Goal: Task Accomplishment & Management: Use online tool/utility

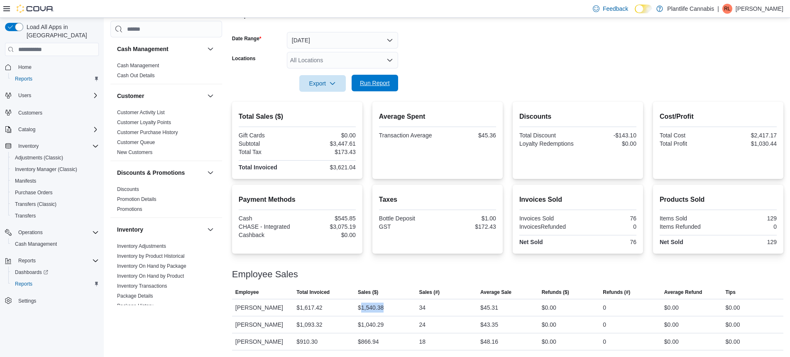
scroll to position [379, 0]
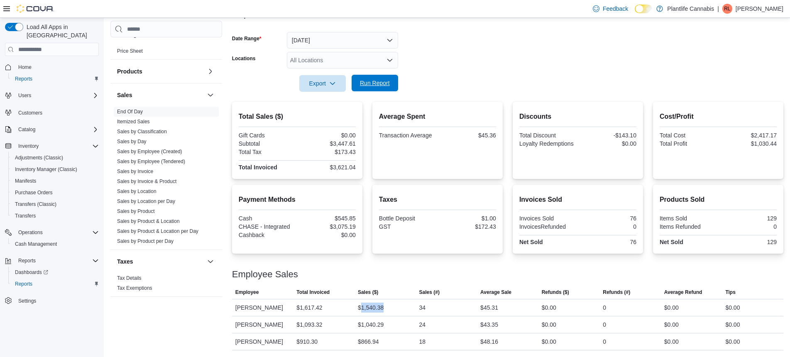
click at [381, 89] on span "Run Report" at bounding box center [375, 83] width 37 height 17
click at [348, 145] on div "$3,627.53" at bounding box center [327, 143] width 57 height 7
copy div "3,627.53"
click at [372, 322] on div "$1,220.21" at bounding box center [371, 325] width 26 height 10
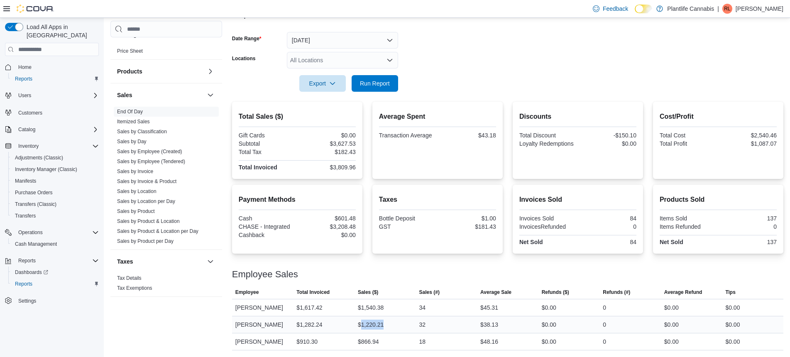
click at [372, 322] on div "$1,220.21" at bounding box center [371, 325] width 26 height 10
copy div "1,220.21"
click at [346, 166] on div "$3,809.96" at bounding box center [327, 167] width 57 height 7
copy div "3,809.96"
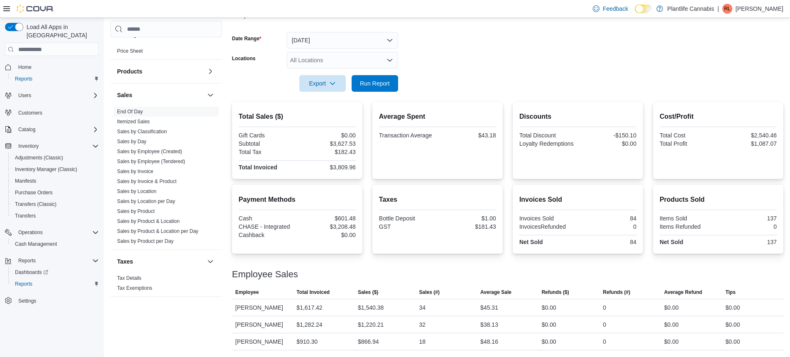
click at [345, 219] on div "$601.48" at bounding box center [327, 218] width 57 height 7
click at [340, 229] on div "$3,208.48" at bounding box center [327, 226] width 57 height 7
copy div "3,208.48"
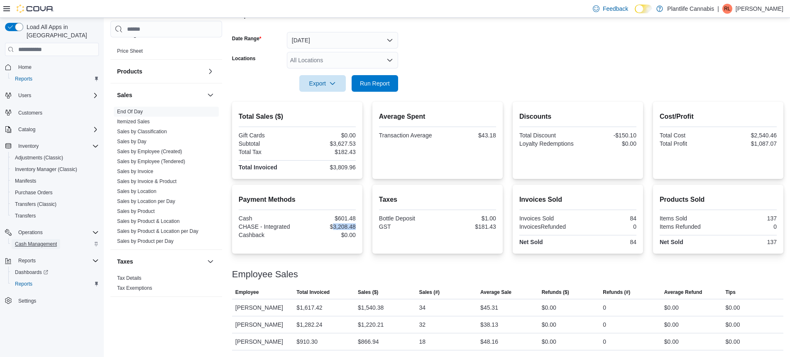
click at [43, 241] on span "Cash Management" at bounding box center [36, 244] width 42 height 7
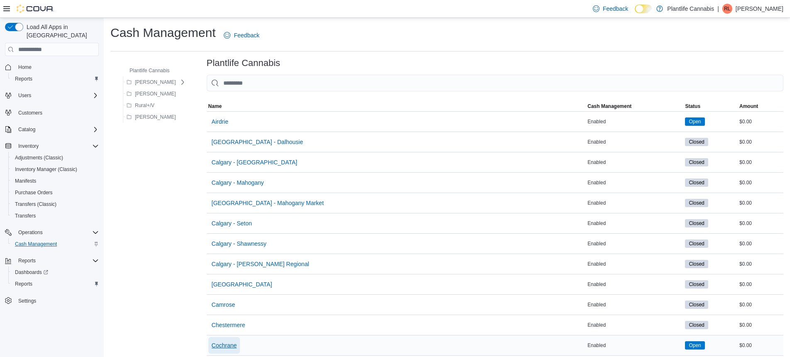
click at [225, 344] on span "Cochrane" at bounding box center [224, 345] width 25 height 8
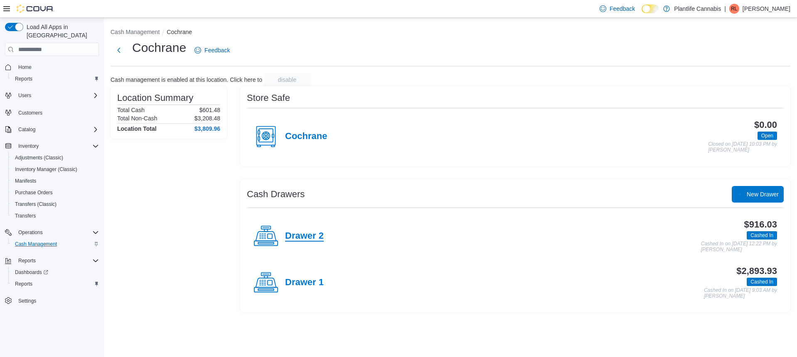
click at [312, 238] on h4 "Drawer 2" at bounding box center [304, 236] width 39 height 11
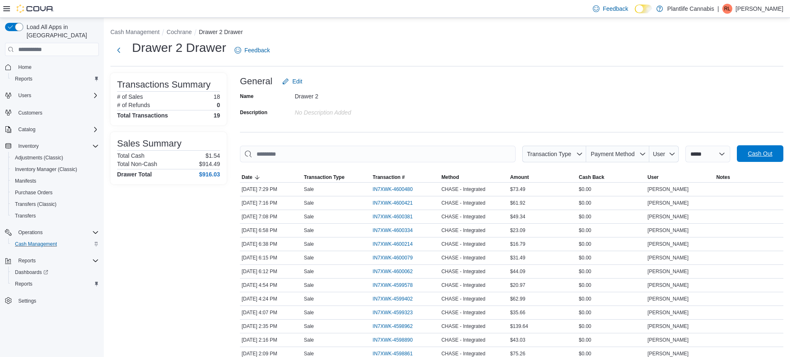
click at [766, 153] on span "Cash Out" at bounding box center [760, 154] width 25 height 8
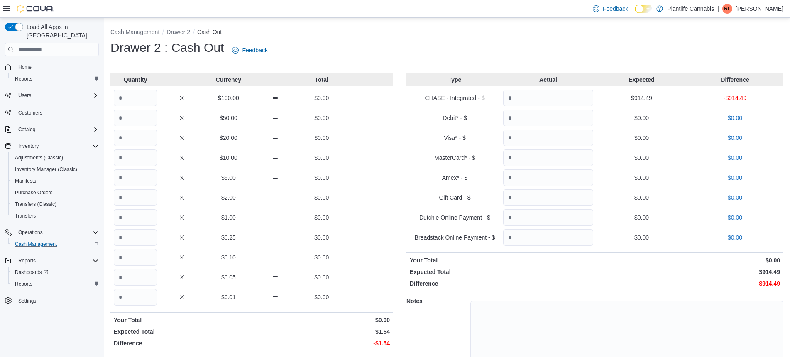
scroll to position [37, 0]
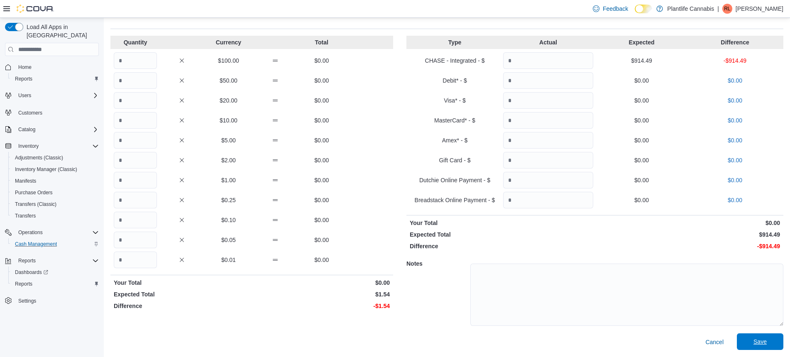
click at [763, 340] on span "Save" at bounding box center [760, 342] width 13 height 8
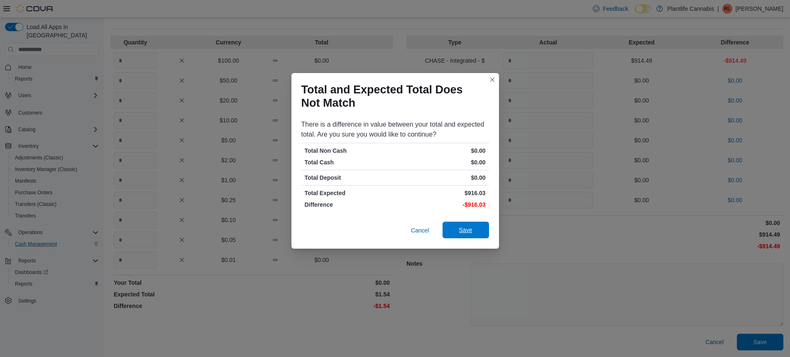
click at [481, 228] on span "Save" at bounding box center [466, 230] width 37 height 17
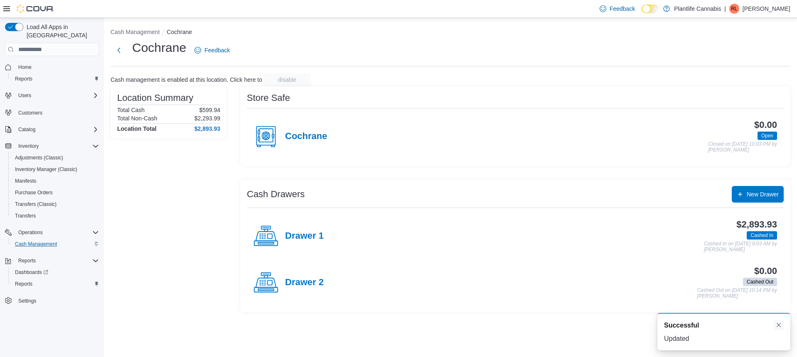
click at [775, 325] on button "Dismiss toast" at bounding box center [778, 325] width 10 height 10
click at [312, 238] on h4 "Drawer 1" at bounding box center [304, 236] width 39 height 11
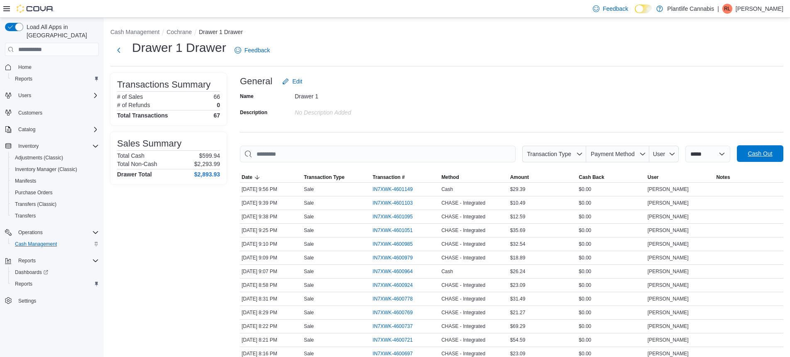
click at [768, 155] on span "Cash Out" at bounding box center [760, 154] width 25 height 8
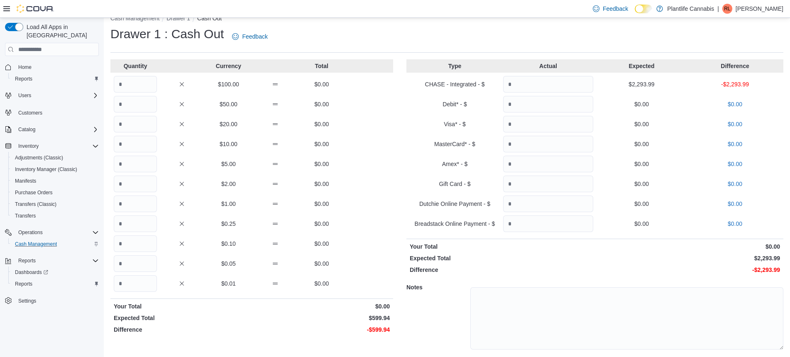
scroll to position [37, 0]
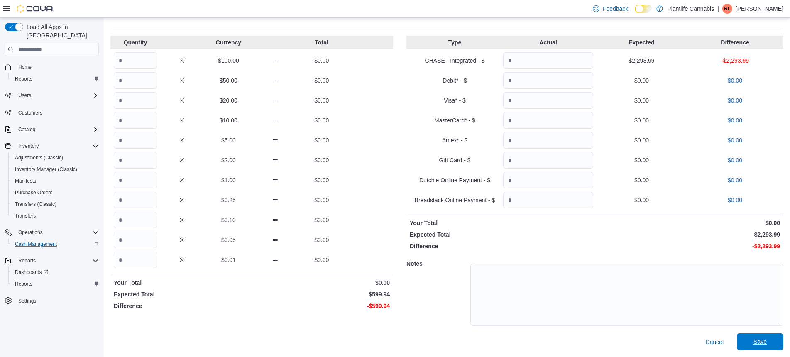
click at [753, 341] on span "Save" at bounding box center [760, 342] width 37 height 17
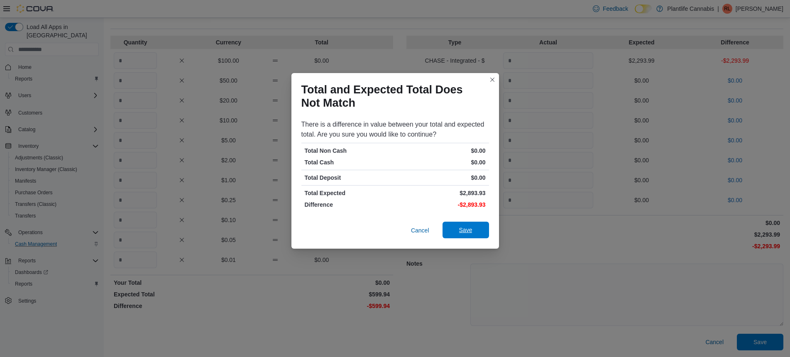
click at [488, 234] on button "Save" at bounding box center [466, 230] width 47 height 17
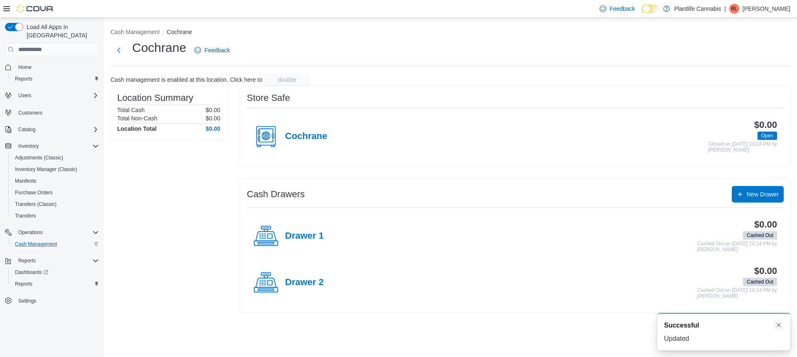
click at [775, 324] on button "Dismiss toast" at bounding box center [778, 325] width 10 height 10
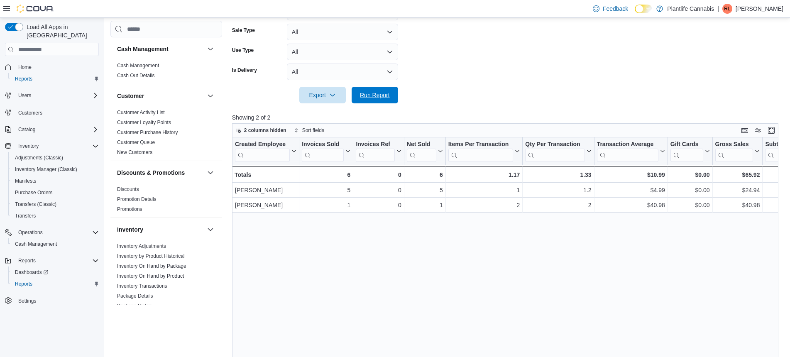
click at [365, 98] on span "Run Report" at bounding box center [375, 95] width 30 height 8
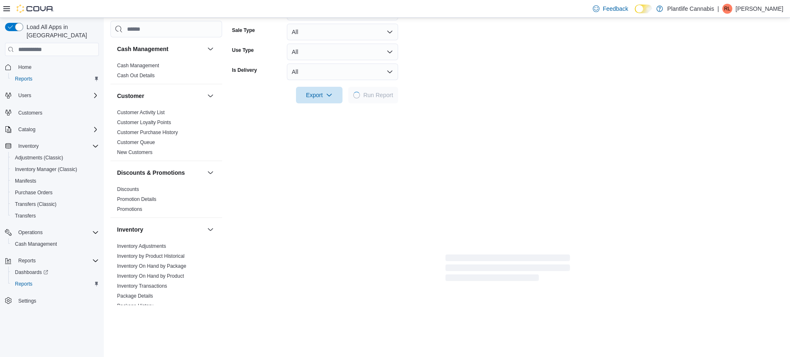
scroll to position [223, 0]
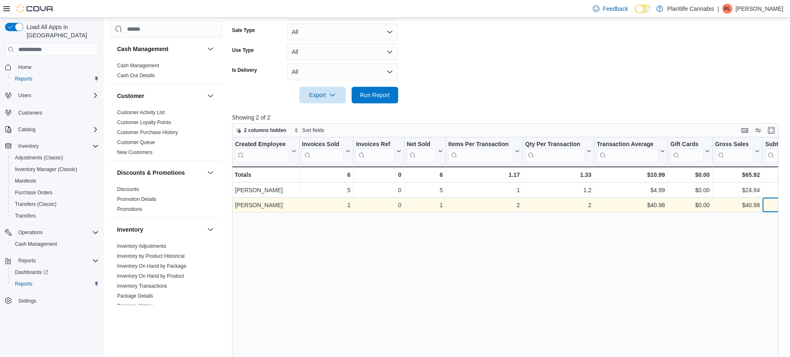
click at [770, 208] on div "$40.98" at bounding box center [784, 205] width 36 height 10
